Goal: Find specific page/section: Find specific page/section

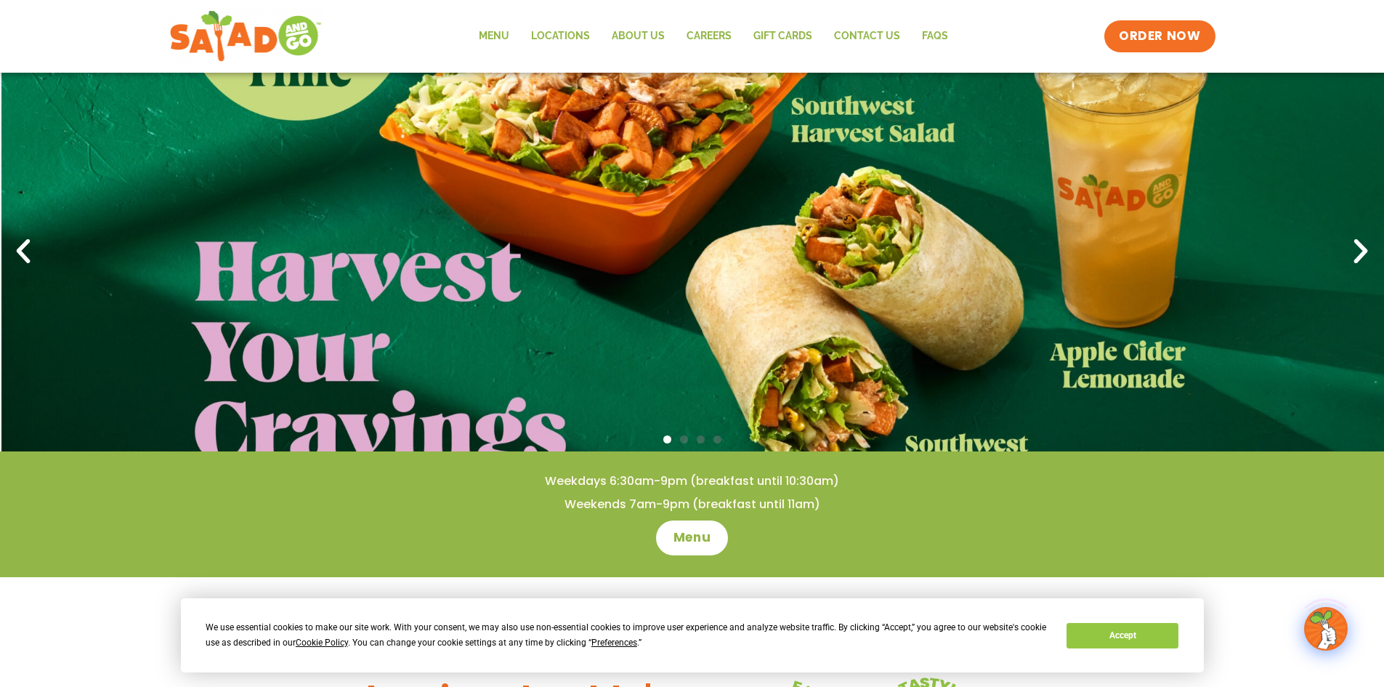
scroll to position [145, 0]
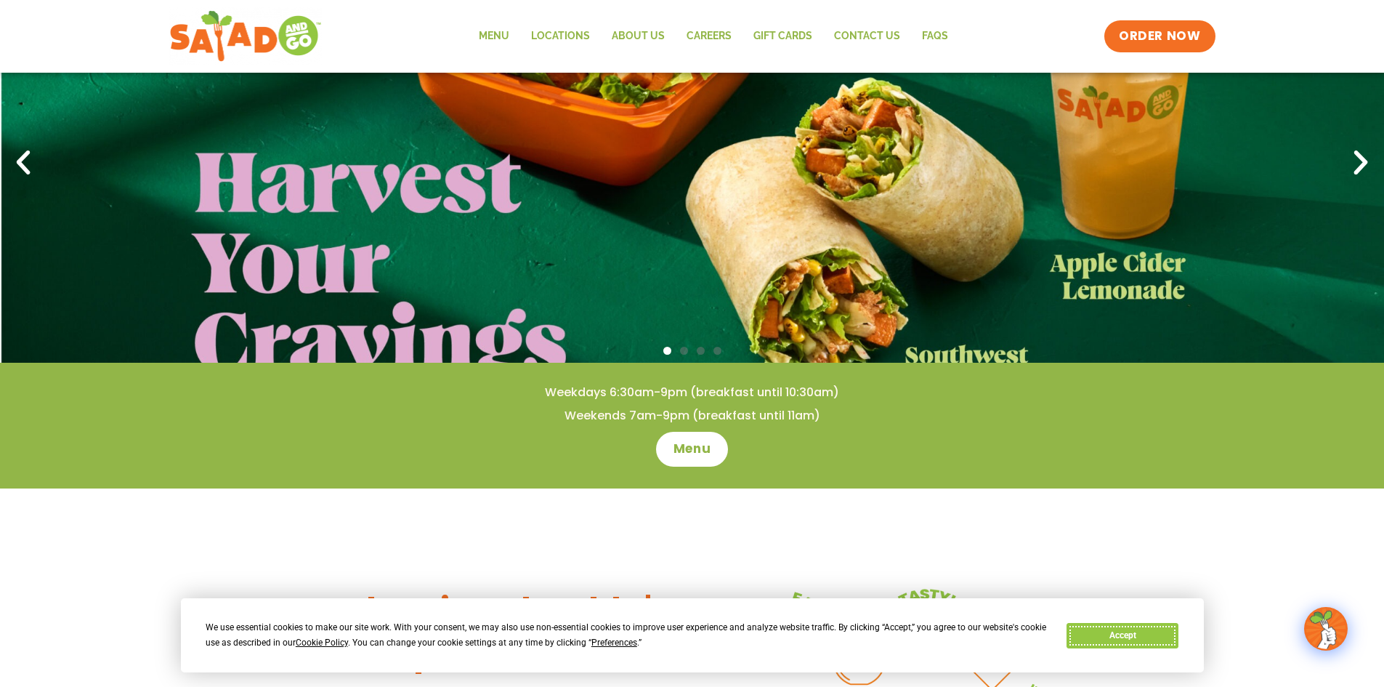
click at [1119, 634] on button "Accept" at bounding box center [1123, 635] width 112 height 25
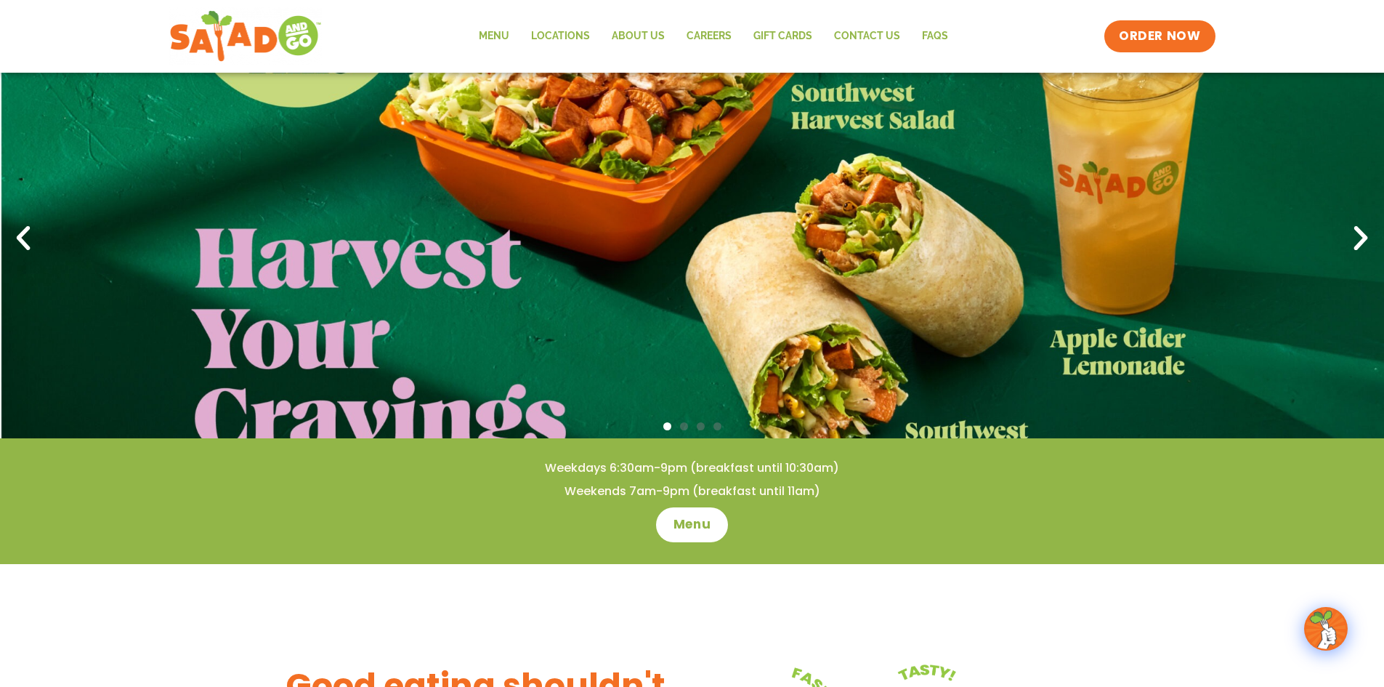
scroll to position [0, 0]
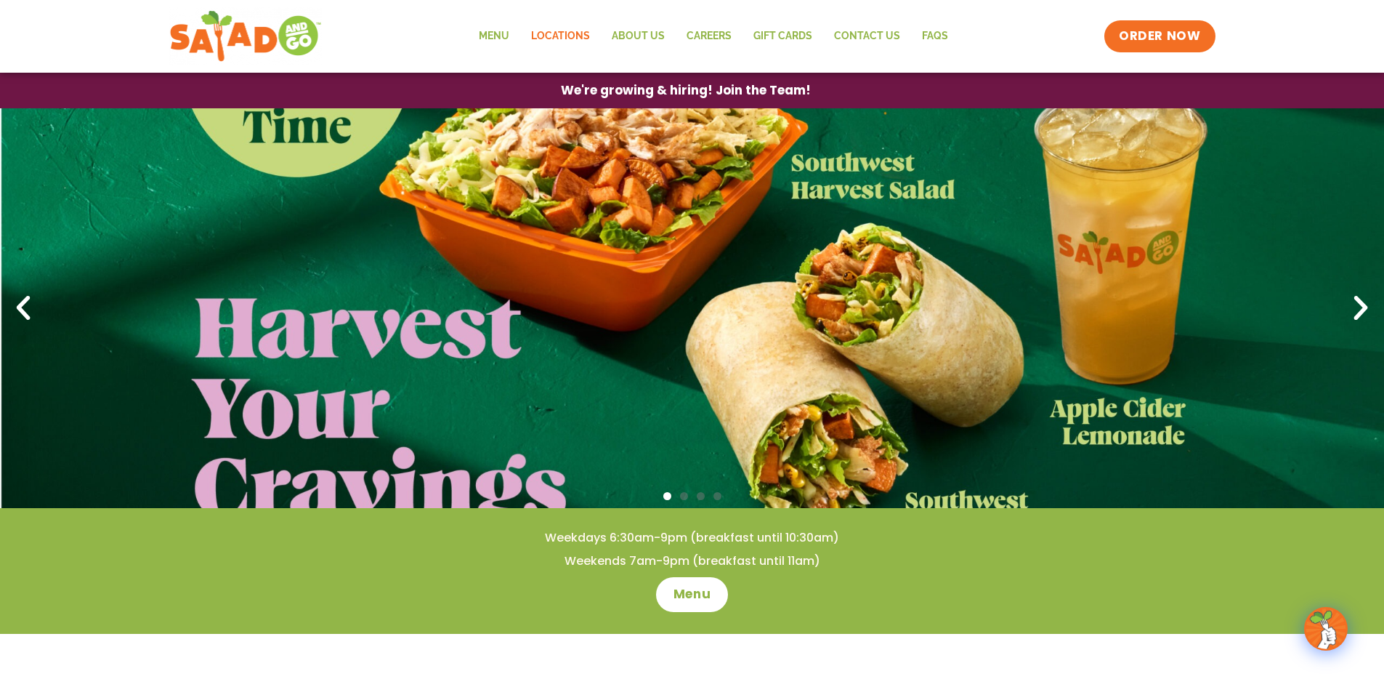
click at [561, 38] on link "Locations" at bounding box center [560, 36] width 81 height 33
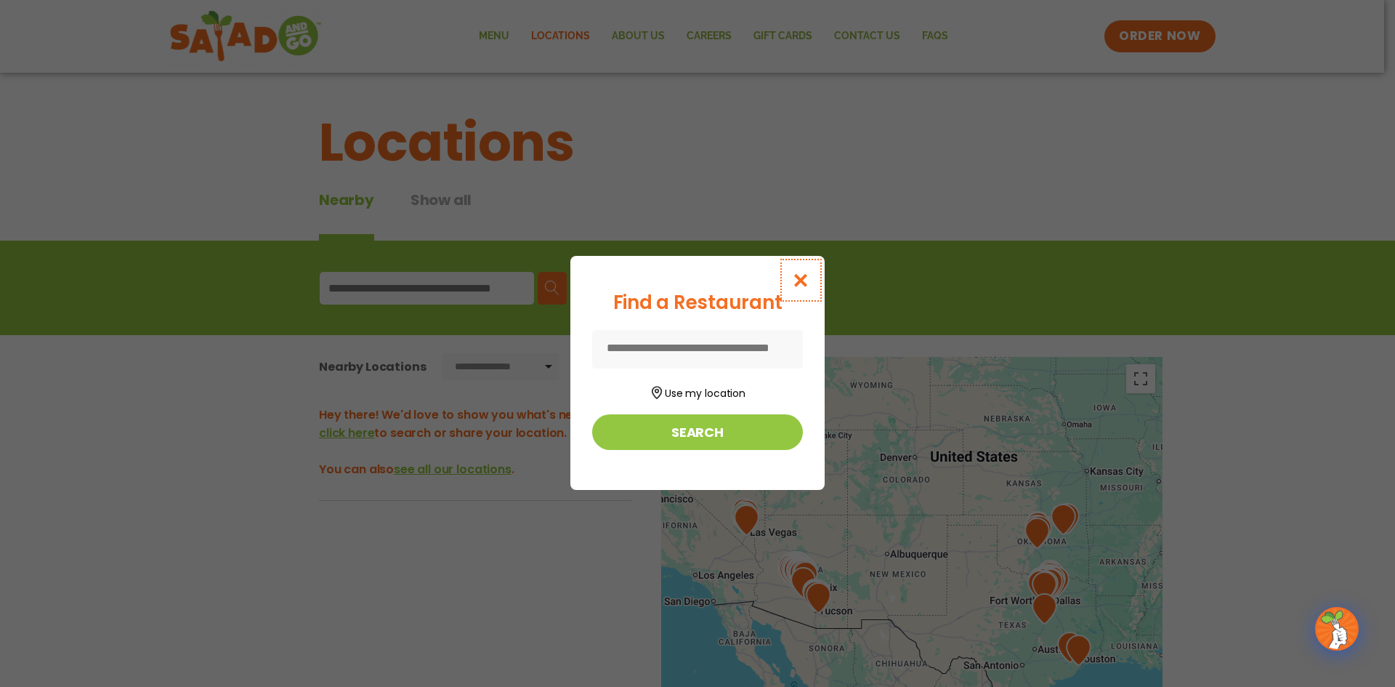
click at [796, 277] on icon "Close modal" at bounding box center [801, 280] width 18 height 15
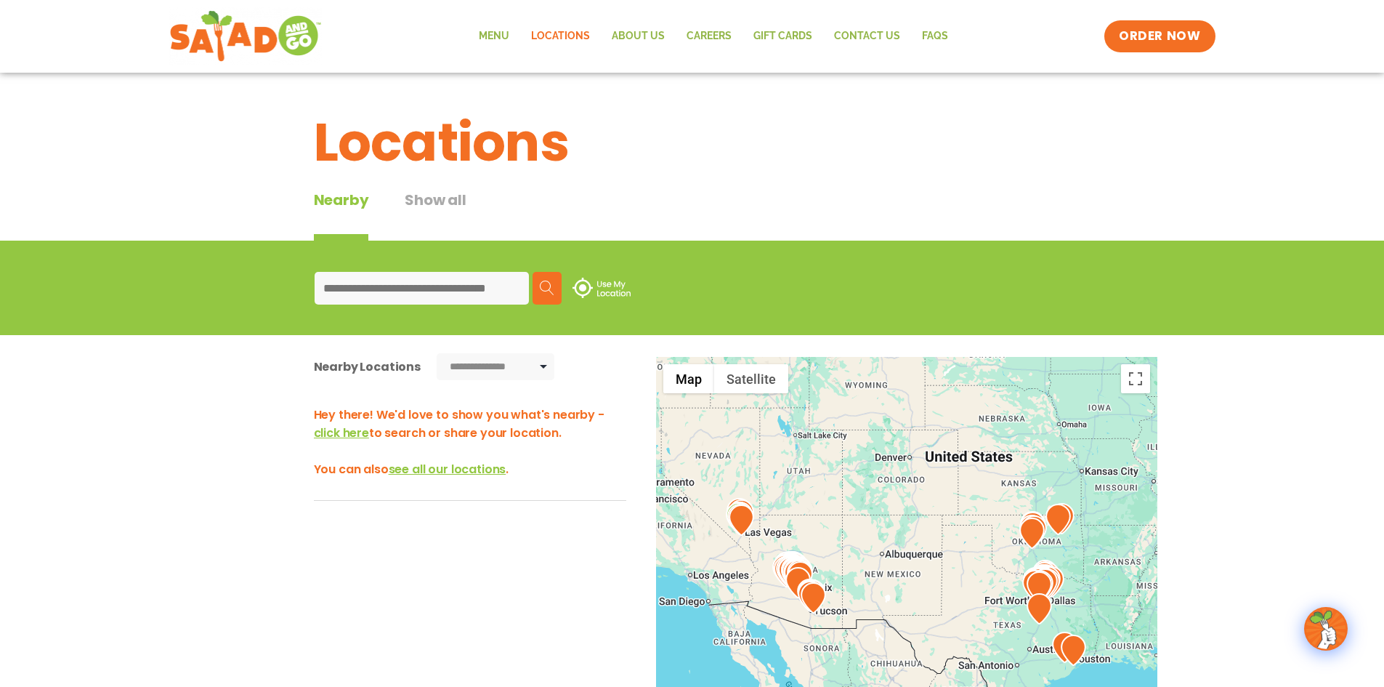
click at [417, 280] on input at bounding box center [422, 288] width 214 height 33
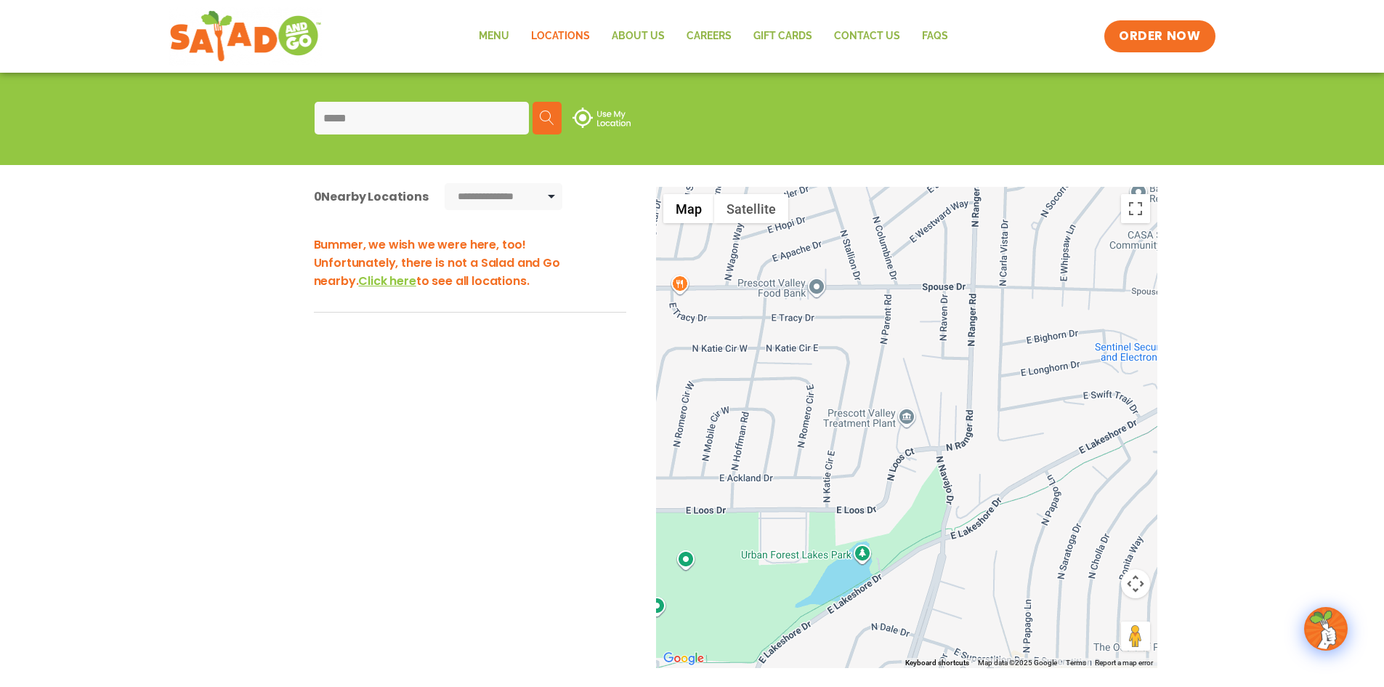
scroll to position [145, 0]
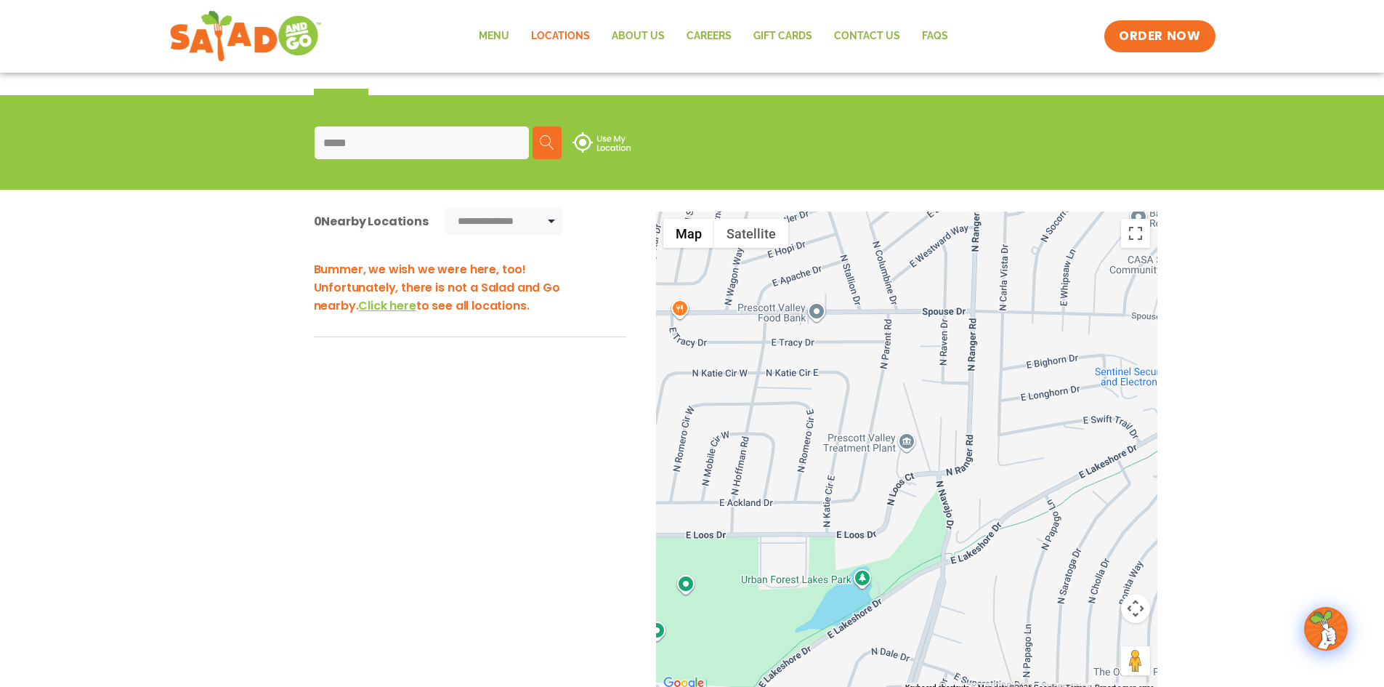
type input "*****"
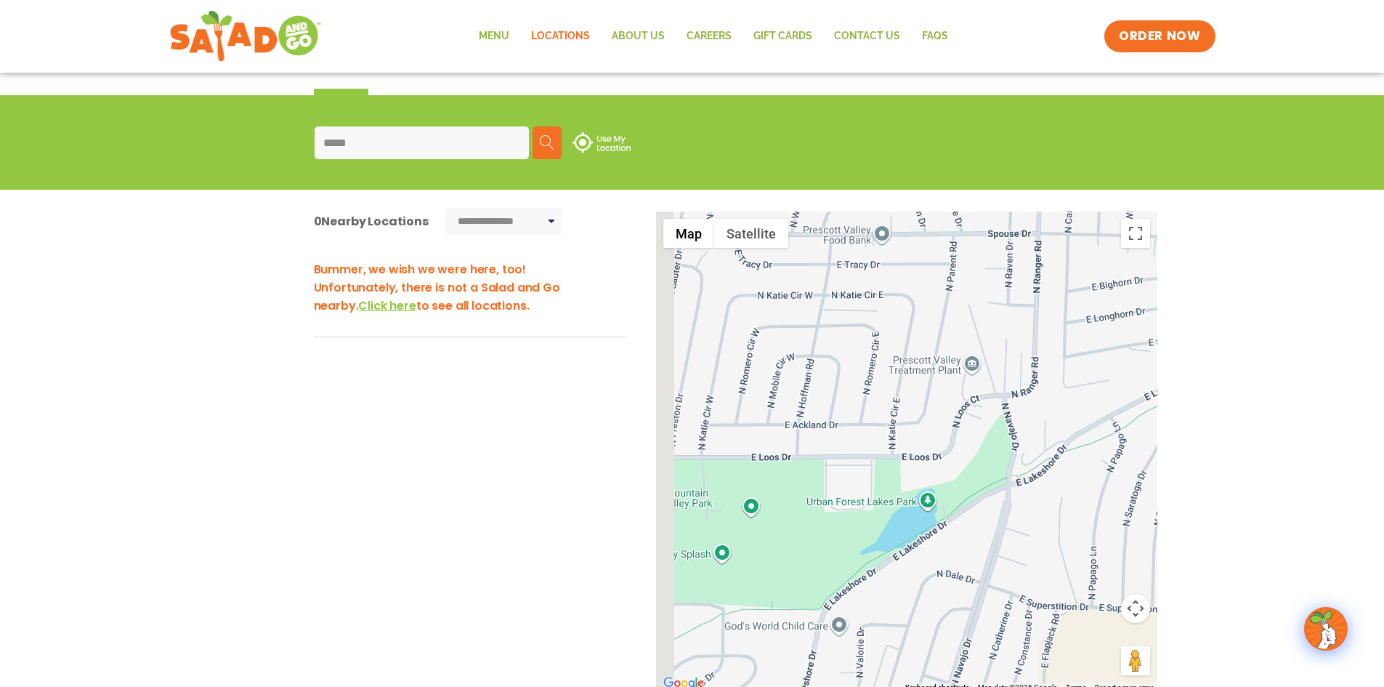
drag, startPoint x: 878, startPoint y: 483, endPoint x: 1031, endPoint y: 343, distance: 207.3
click at [1031, 343] on div at bounding box center [906, 451] width 501 height 481
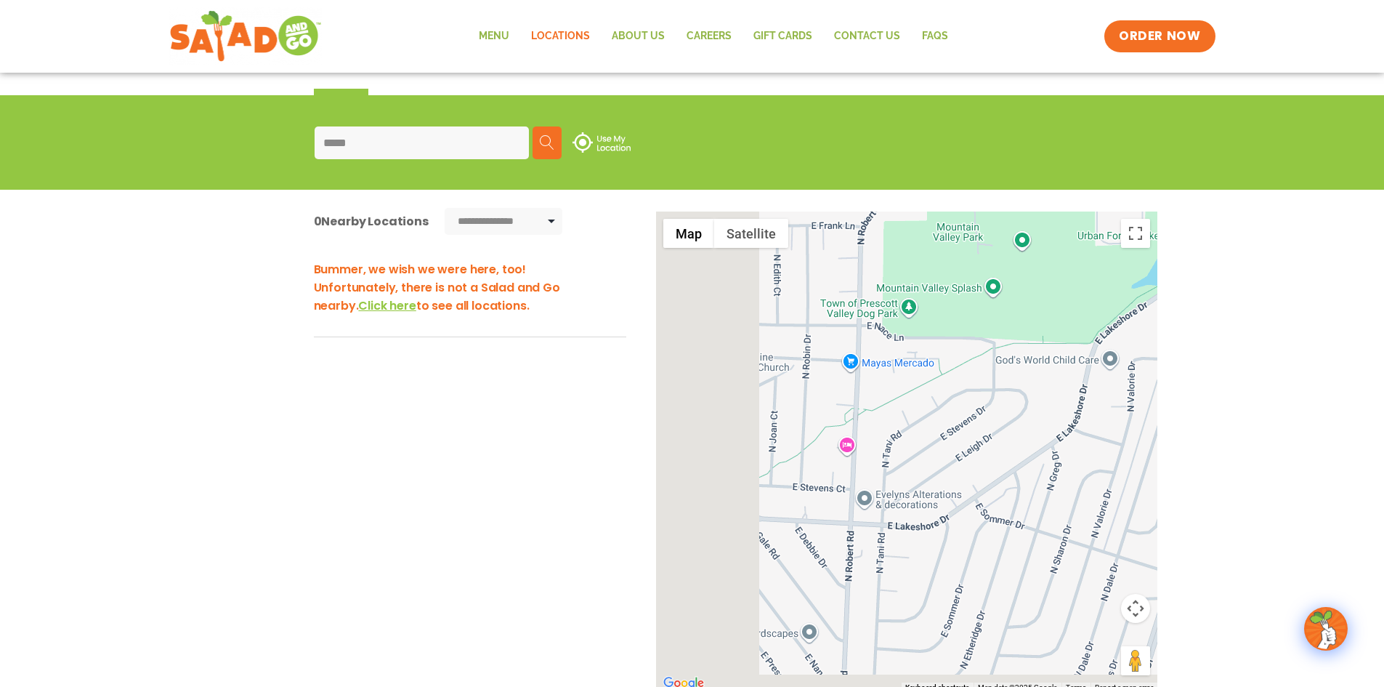
drag, startPoint x: 839, startPoint y: 488, endPoint x: 1007, endPoint y: 291, distance: 258.3
click at [1011, 282] on div at bounding box center [906, 451] width 501 height 481
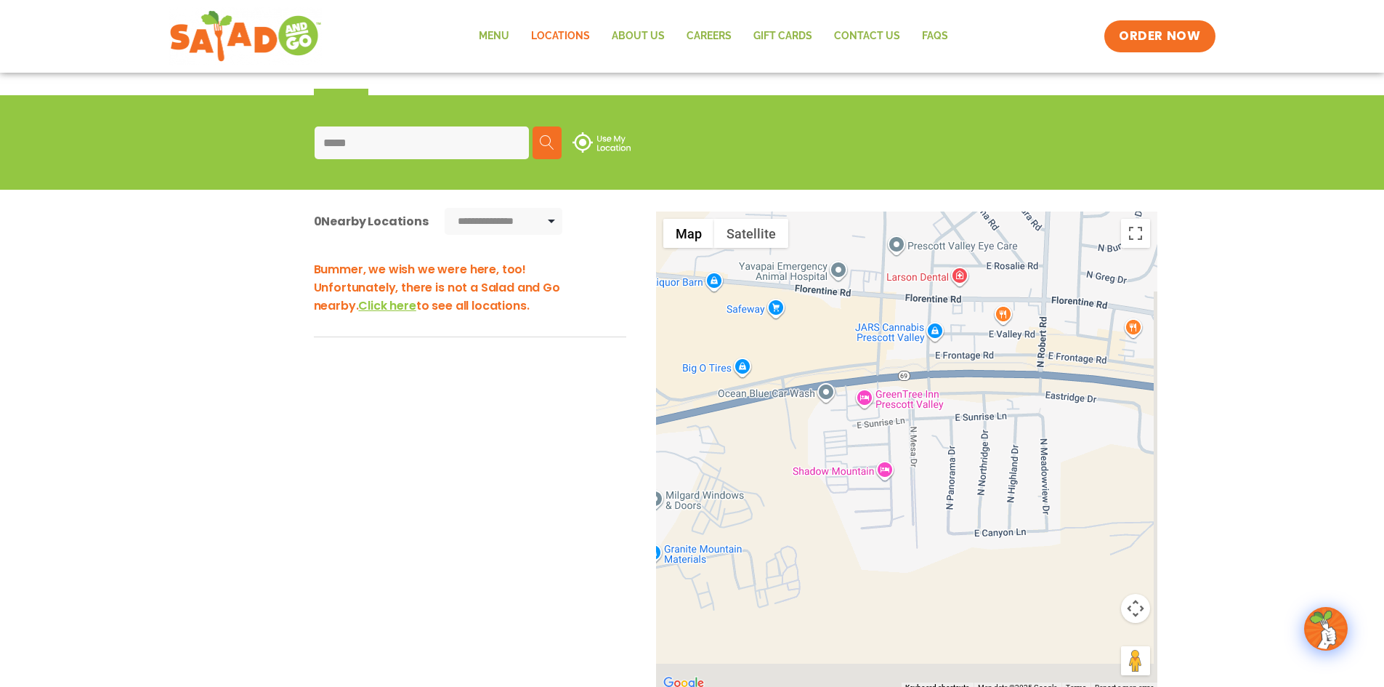
drag, startPoint x: 859, startPoint y: 454, endPoint x: 700, endPoint y: 283, distance: 234.0
click at [700, 283] on div at bounding box center [906, 451] width 501 height 481
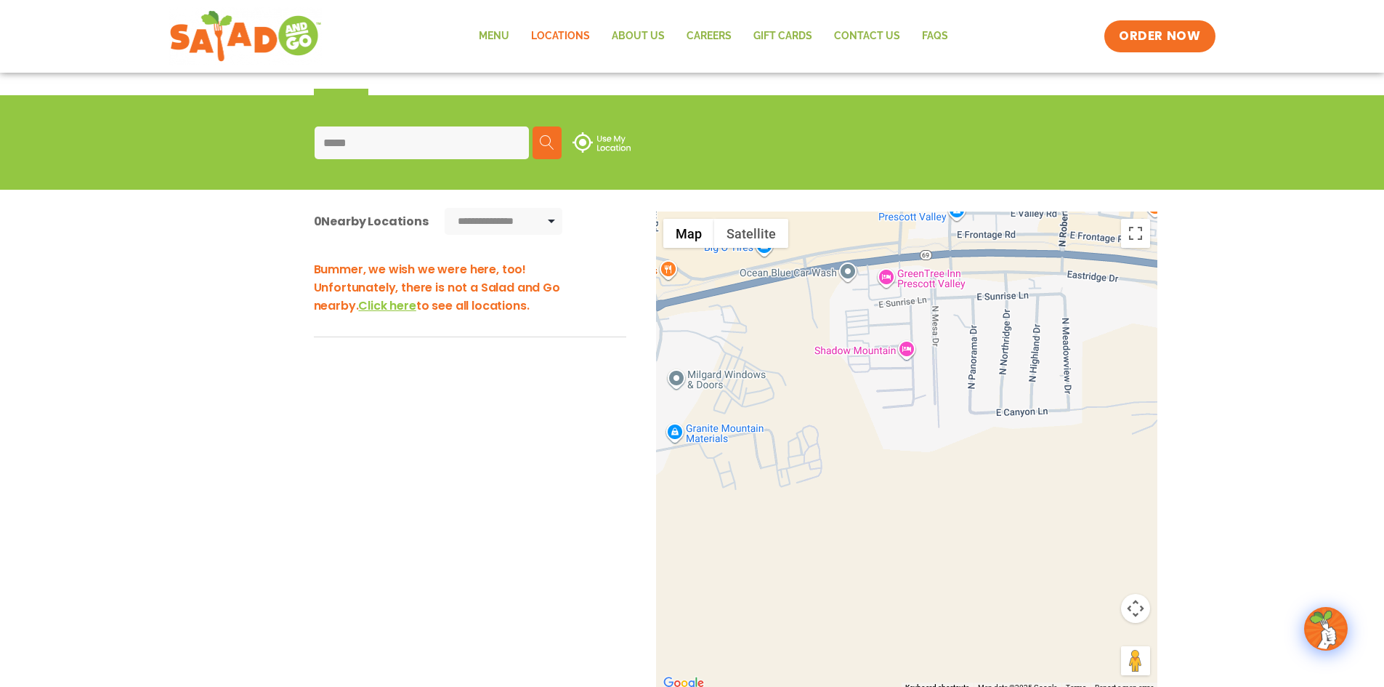
drag, startPoint x: 664, startPoint y: 334, endPoint x: 1198, endPoint y: 430, distance: 543.6
click at [1196, 428] on div "**********" at bounding box center [692, 470] width 1384 height 560
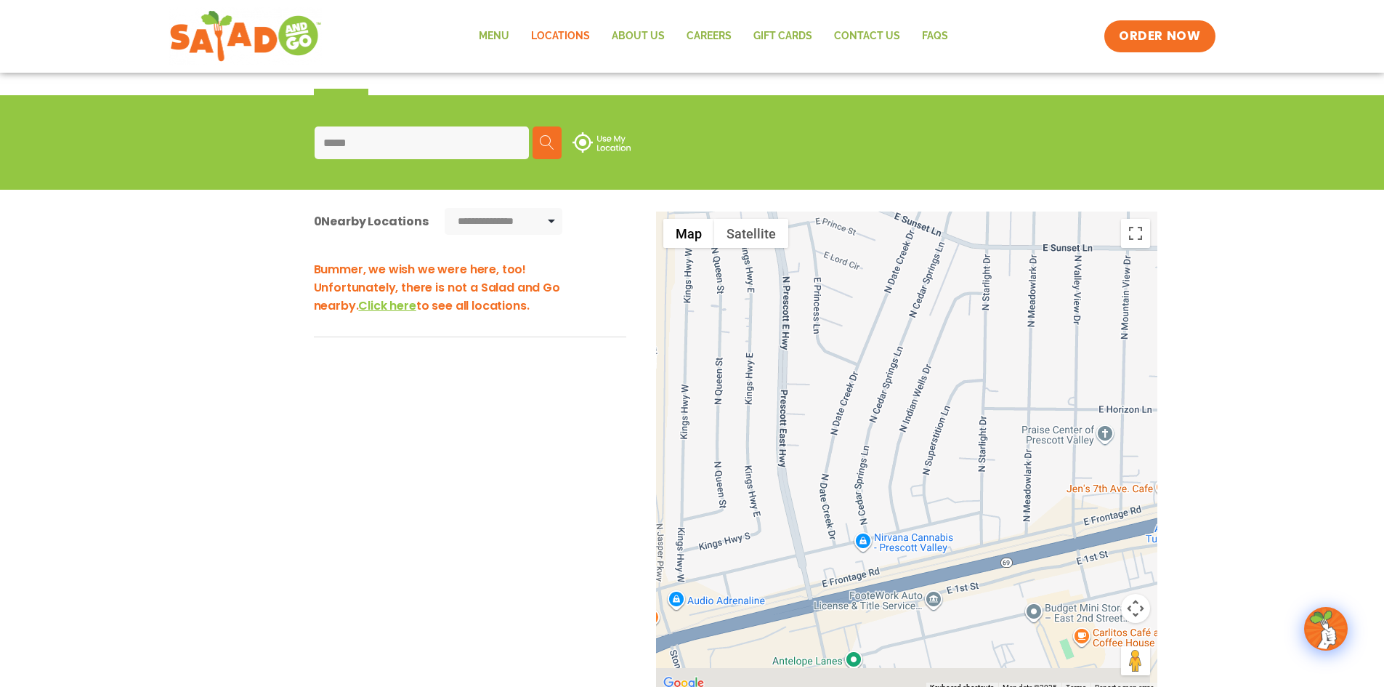
drag, startPoint x: 1065, startPoint y: 472, endPoint x: 1210, endPoint y: 307, distance: 220.4
click at [1210, 307] on div "**********" at bounding box center [692, 470] width 1384 height 560
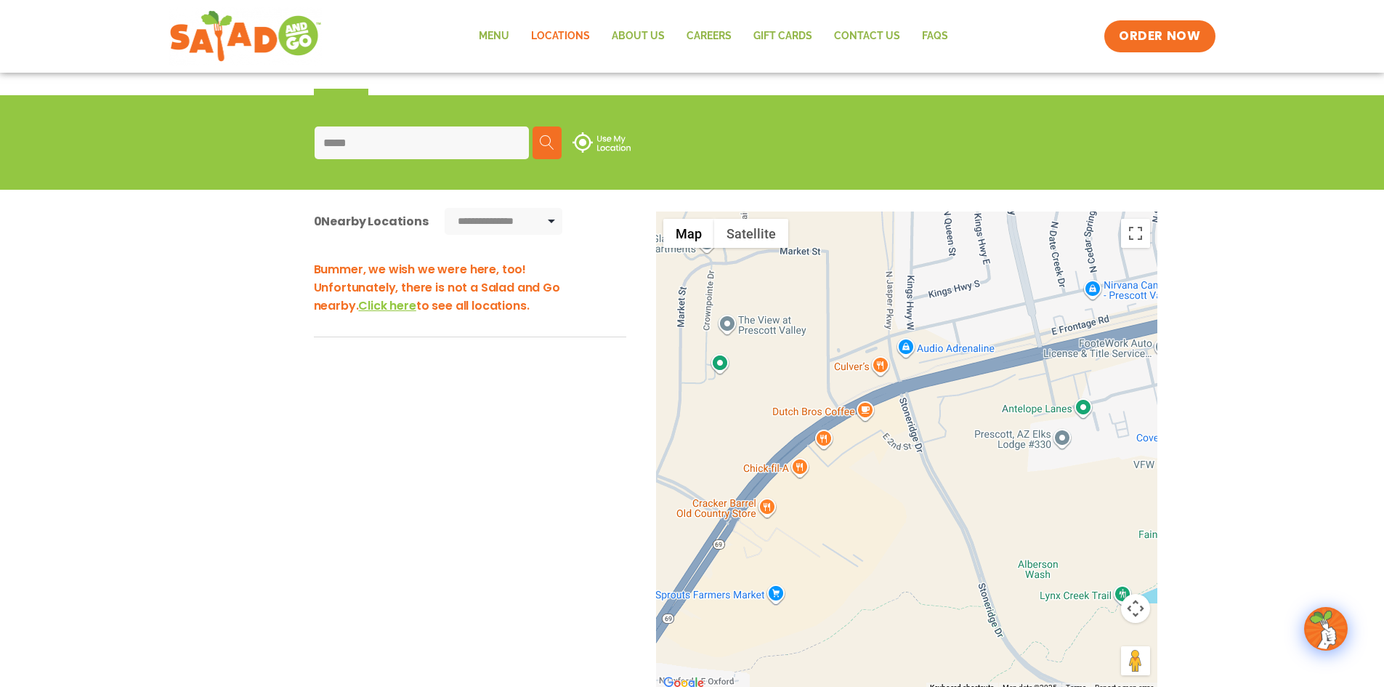
drag, startPoint x: 850, startPoint y: 460, endPoint x: 874, endPoint y: 347, distance: 115.9
click at [874, 347] on div at bounding box center [906, 451] width 501 height 481
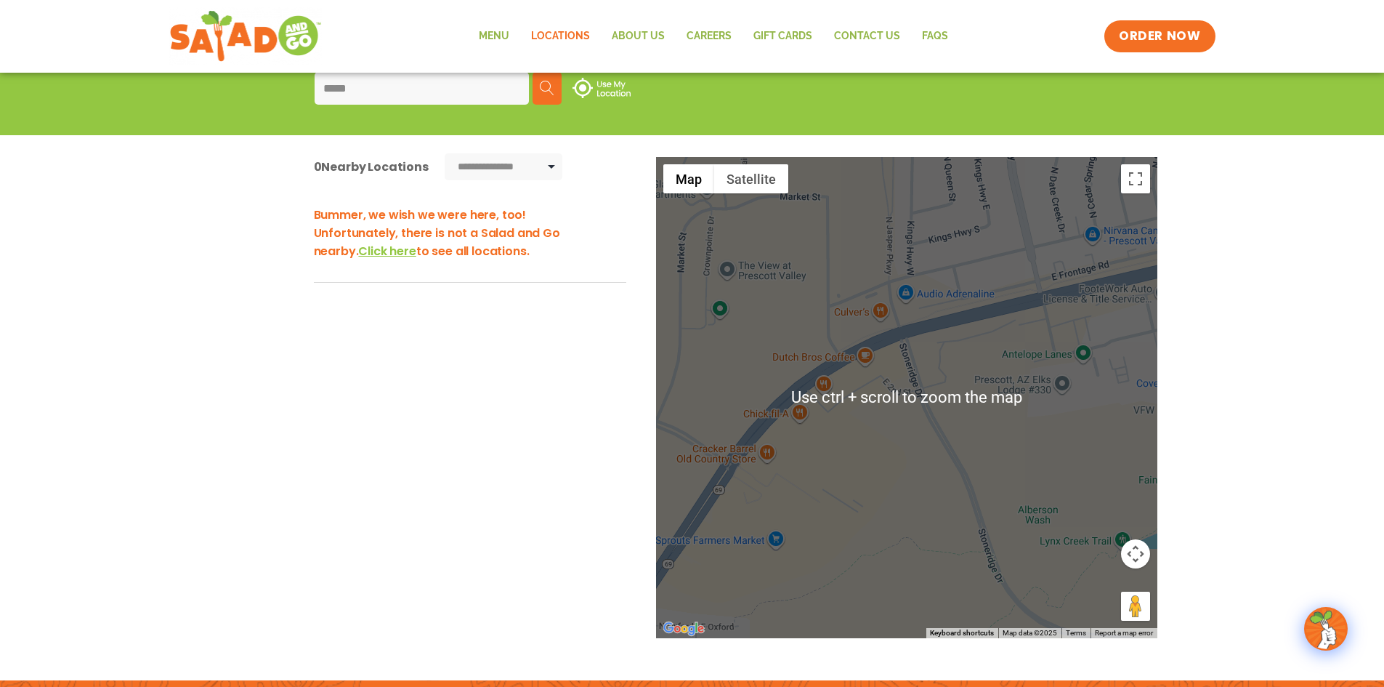
scroll to position [218, 0]
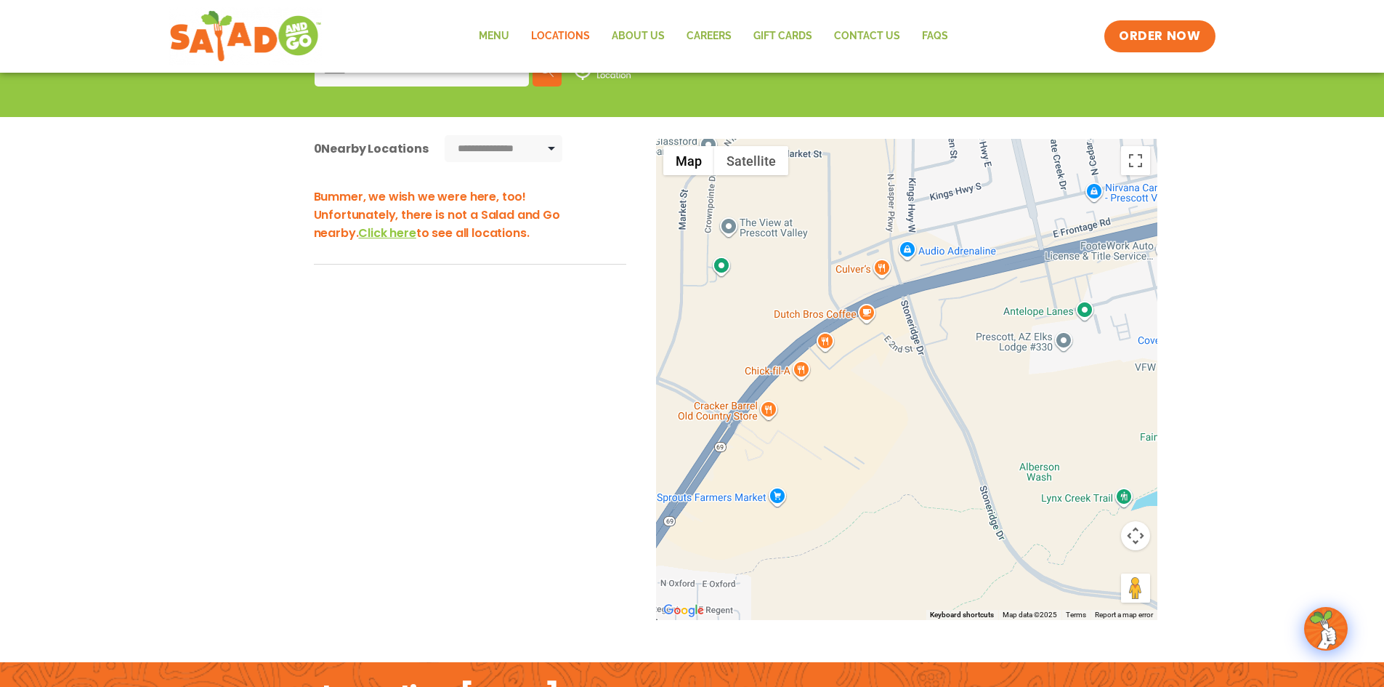
drag, startPoint x: 851, startPoint y: 466, endPoint x: 854, endPoint y: 440, distance: 25.6
click at [854, 440] on div at bounding box center [906, 379] width 501 height 481
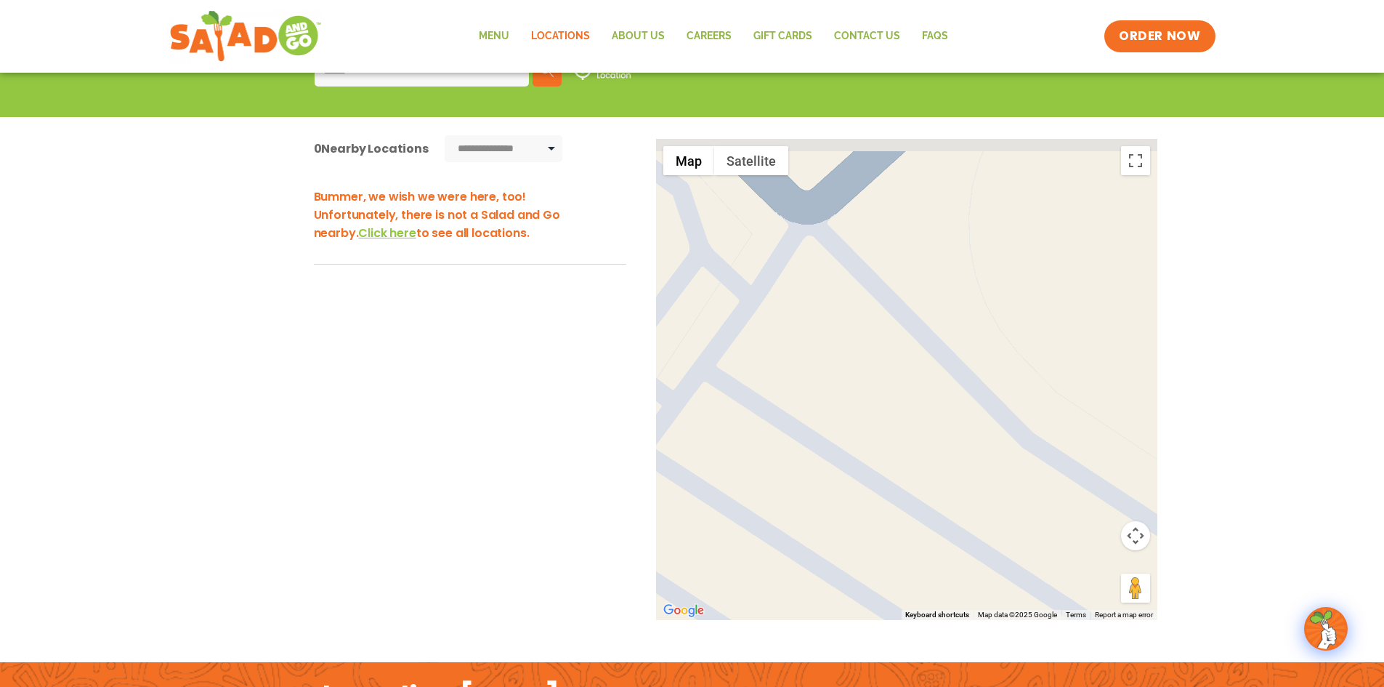
drag, startPoint x: 879, startPoint y: 266, endPoint x: 852, endPoint y: 456, distance: 191.5
click at [852, 456] on div at bounding box center [906, 379] width 501 height 481
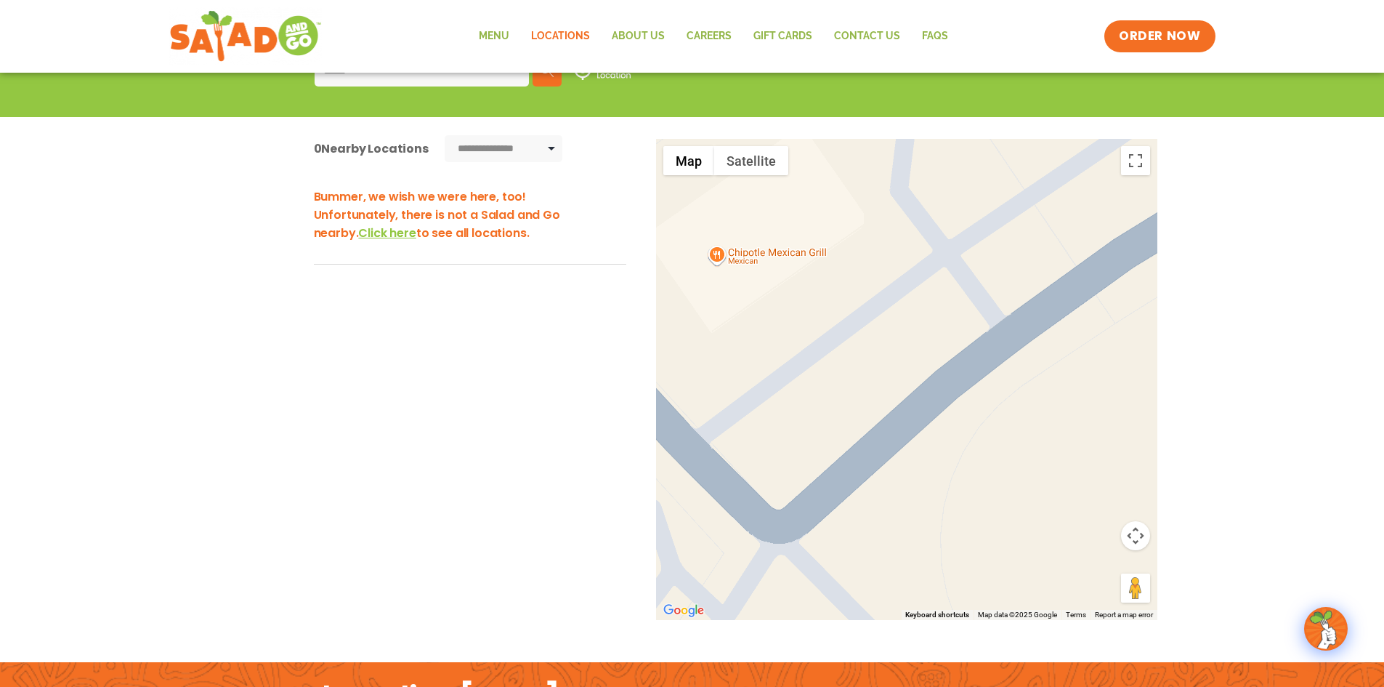
drag, startPoint x: 893, startPoint y: 343, endPoint x: 901, endPoint y: 459, distance: 115.8
click at [901, 459] on div at bounding box center [906, 379] width 501 height 481
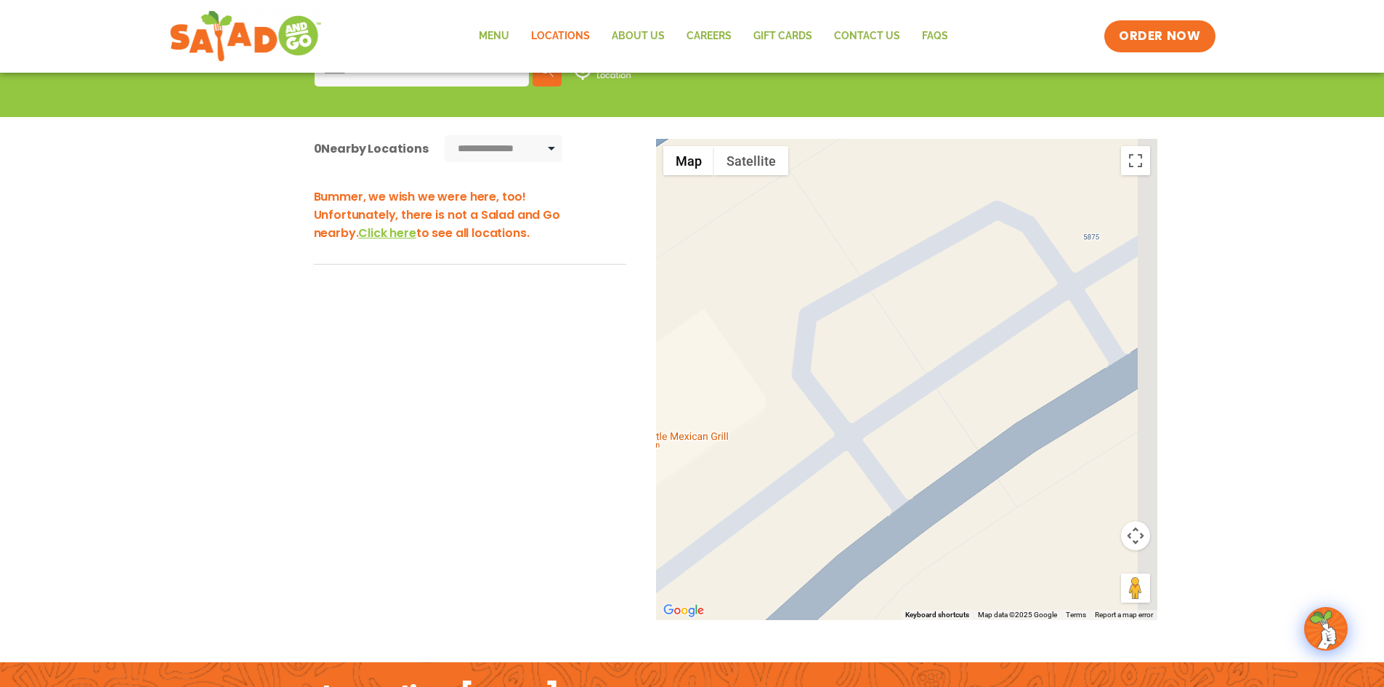
drag, startPoint x: 1004, startPoint y: 321, endPoint x: 852, endPoint y: 503, distance: 236.4
click at [853, 503] on div at bounding box center [906, 379] width 501 height 481
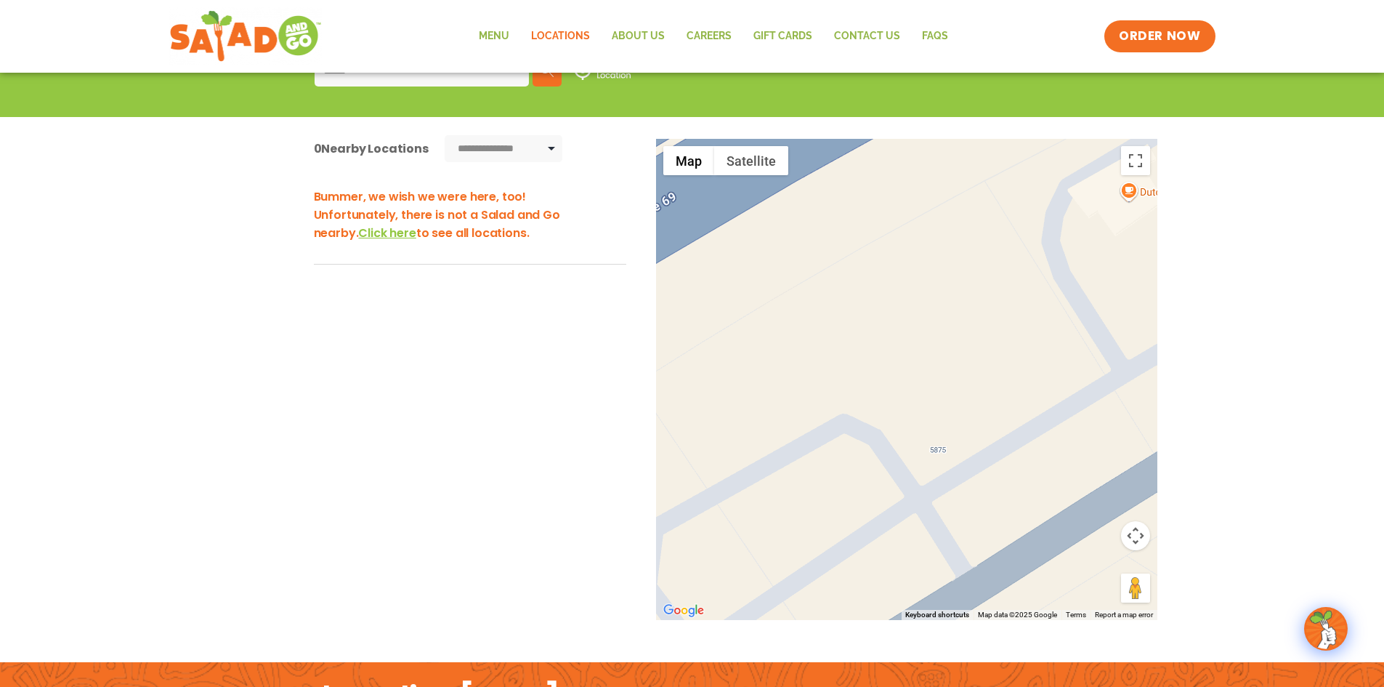
drag, startPoint x: 933, startPoint y: 383, endPoint x: 908, endPoint y: 462, distance: 83.0
click at [878, 494] on div at bounding box center [906, 379] width 501 height 481
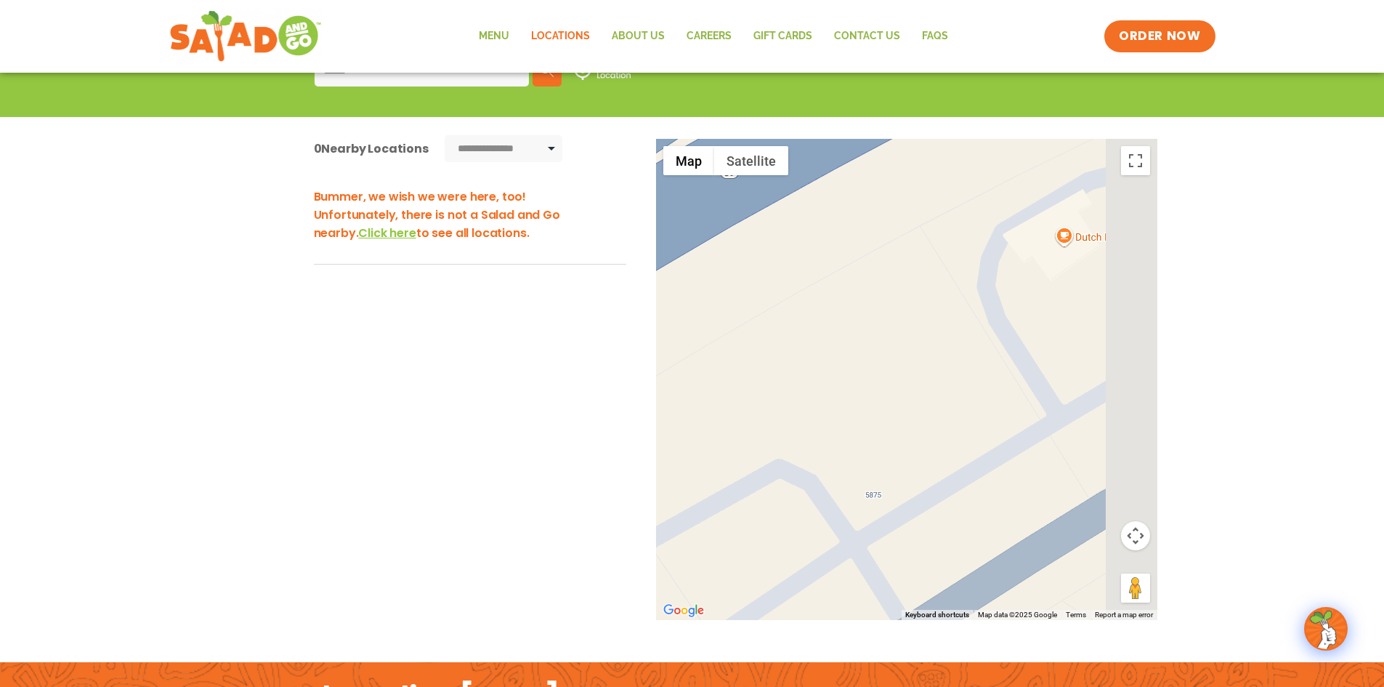
drag, startPoint x: 1035, startPoint y: 367, endPoint x: 895, endPoint y: 428, distance: 152.3
click at [895, 428] on div at bounding box center [906, 379] width 501 height 481
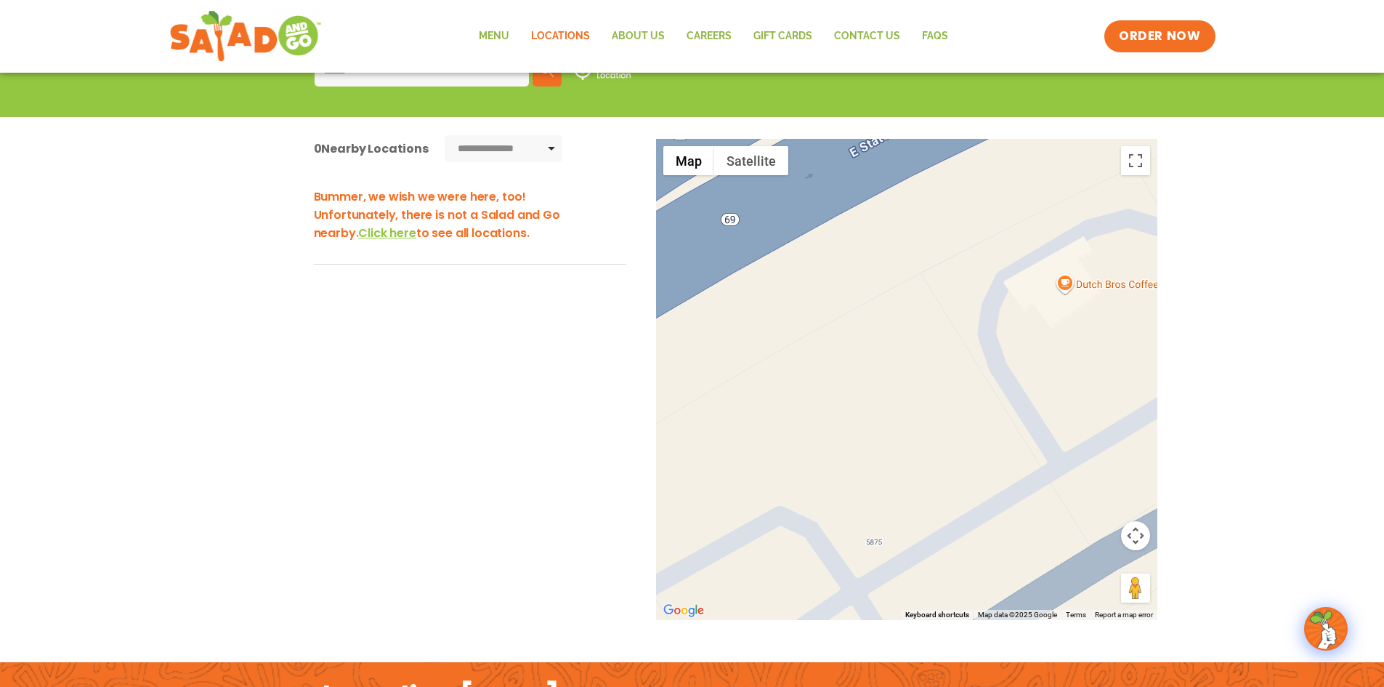
drag, startPoint x: 889, startPoint y: 394, endPoint x: 977, endPoint y: 369, distance: 91.3
click at [970, 408] on div at bounding box center [906, 379] width 501 height 481
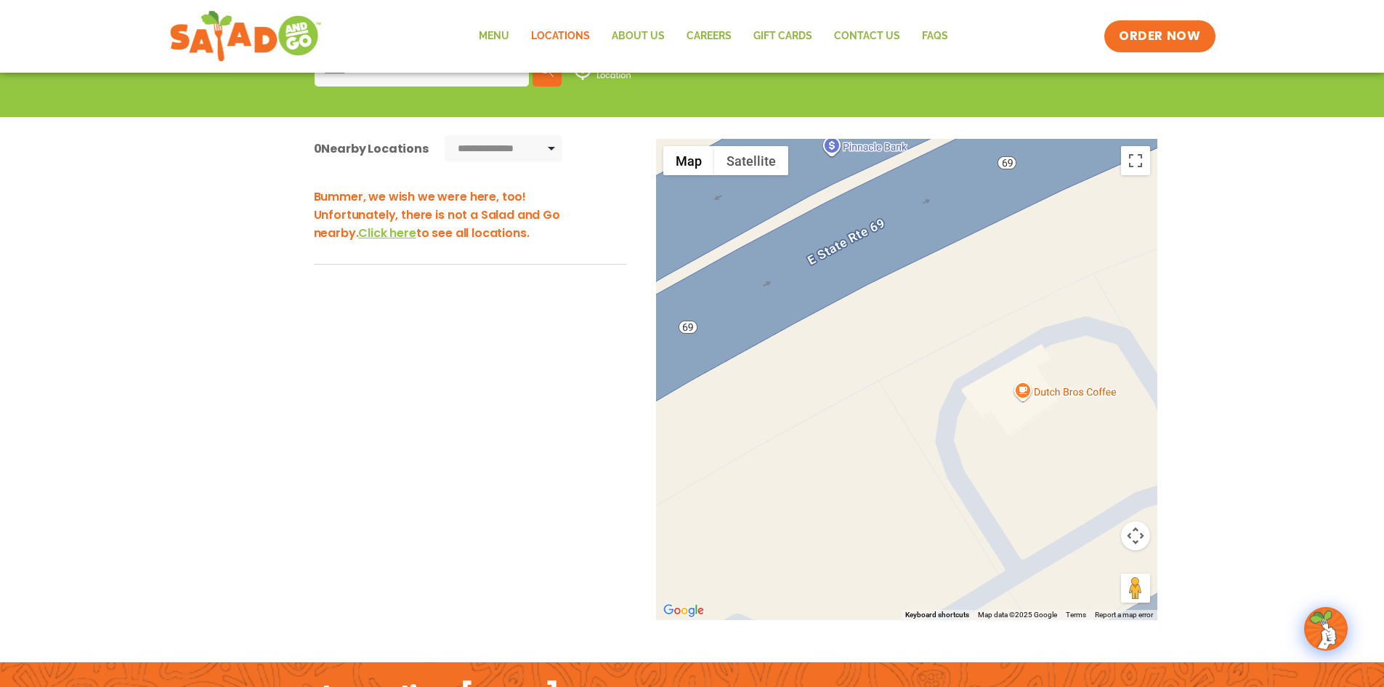
drag, startPoint x: 736, startPoint y: 467, endPoint x: 881, endPoint y: 468, distance: 144.6
click at [781, 482] on div at bounding box center [906, 379] width 501 height 481
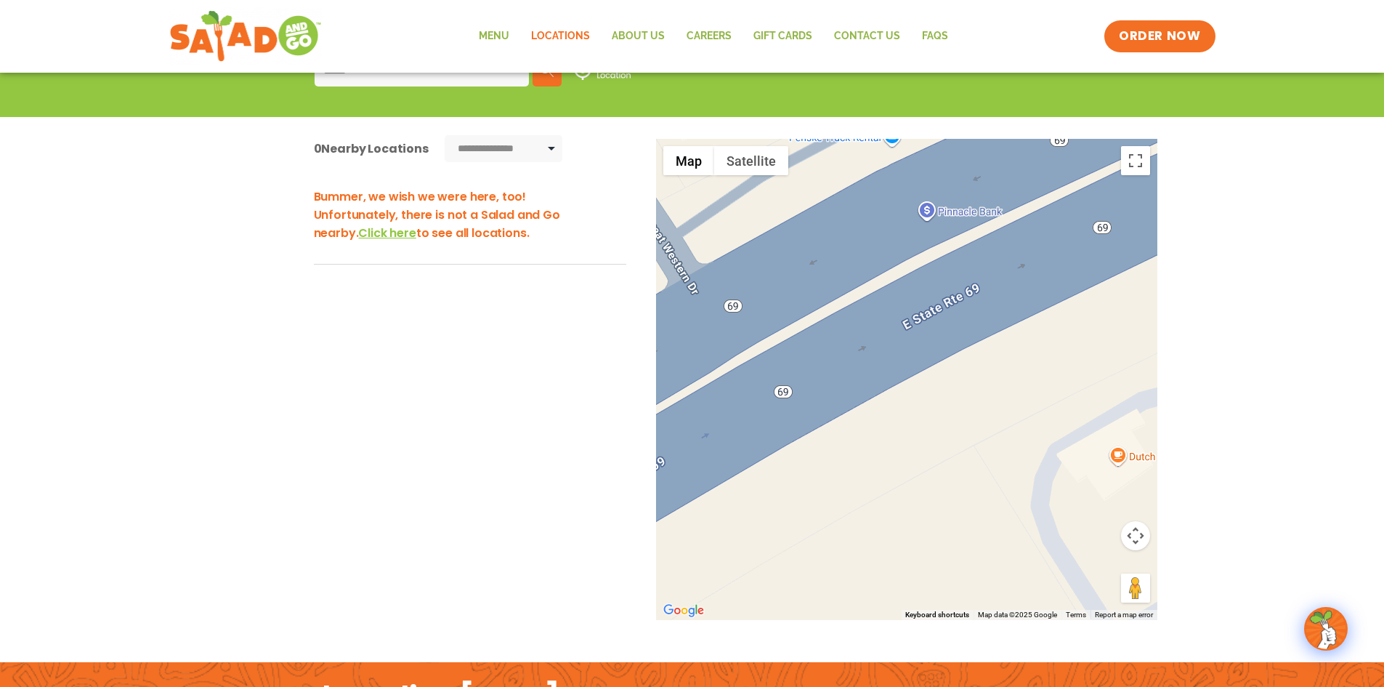
drag, startPoint x: 884, startPoint y: 443, endPoint x: 878, endPoint y: 313, distance: 130.3
click at [878, 313] on div at bounding box center [906, 379] width 501 height 481
